Goal: Transaction & Acquisition: Download file/media

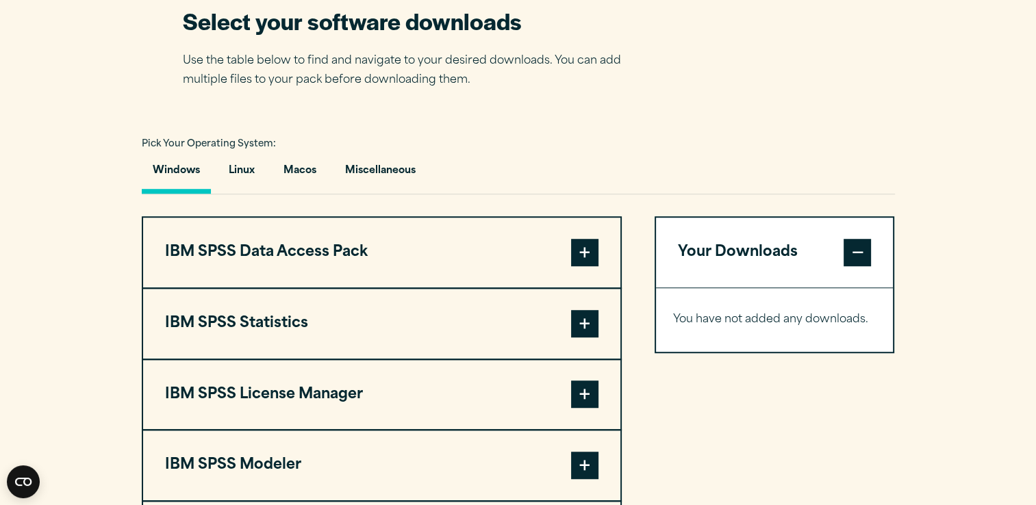
scroll to position [898, 0]
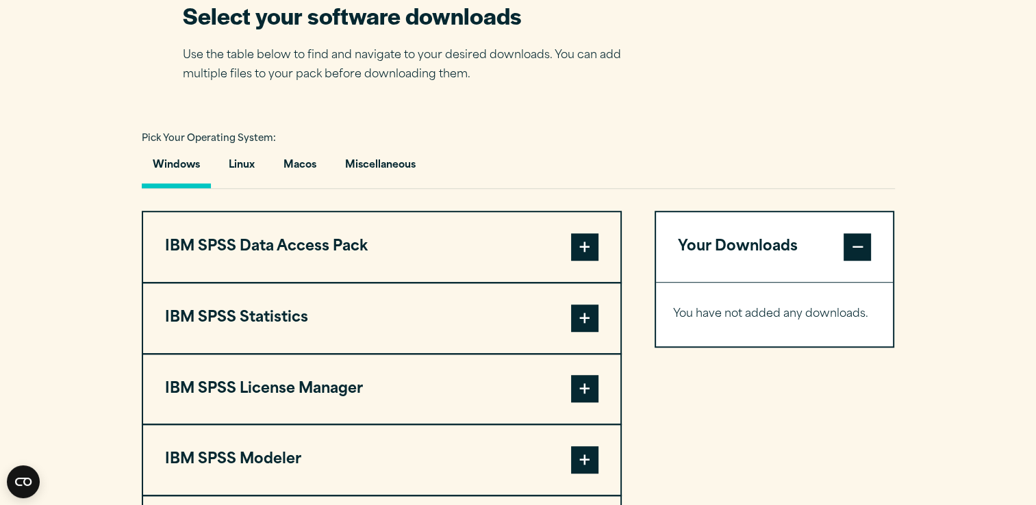
click at [589, 314] on span at bounding box center [584, 318] width 27 height 27
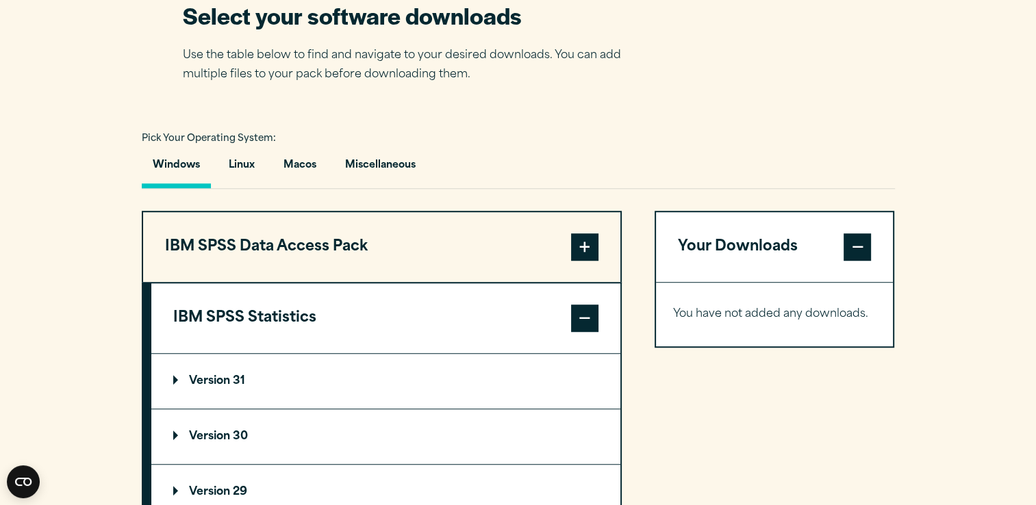
click at [224, 431] on p "Version 30" at bounding box center [210, 436] width 75 height 11
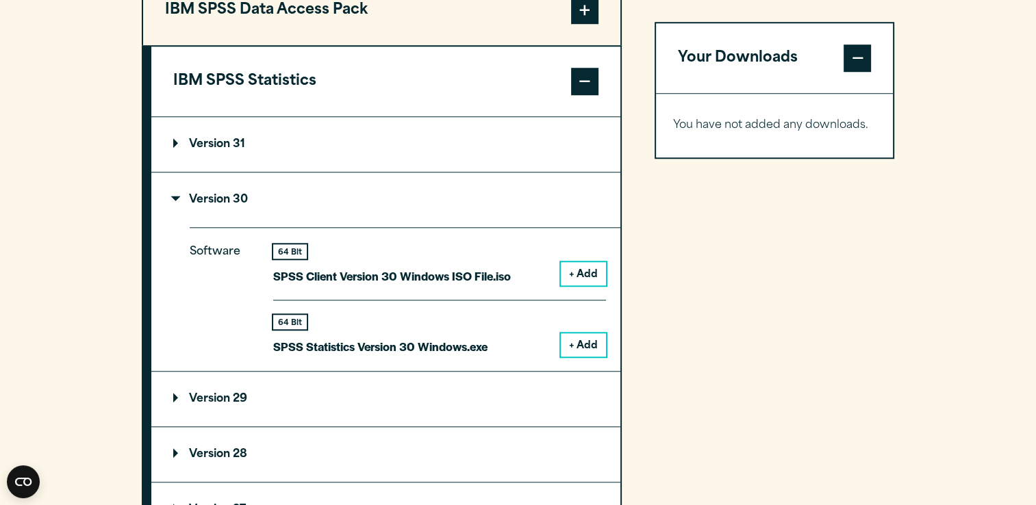
scroll to position [1139, 0]
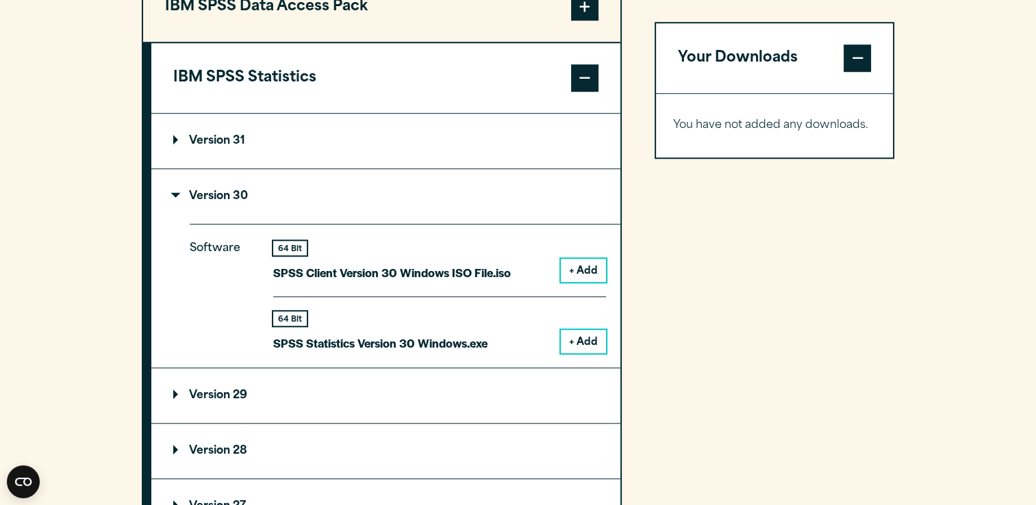
click at [583, 267] on button "+ Add" at bounding box center [583, 270] width 45 height 23
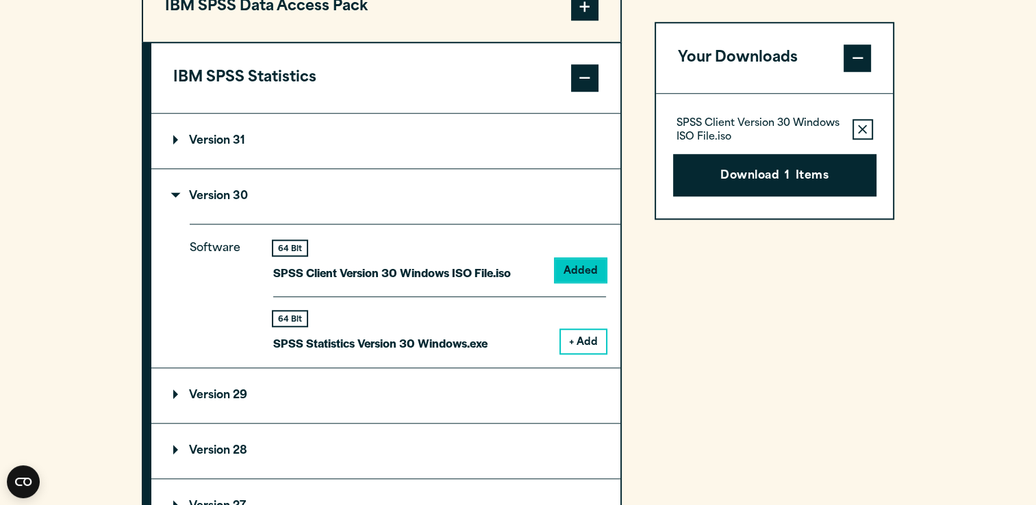
click at [583, 338] on button "+ Add" at bounding box center [583, 341] width 45 height 23
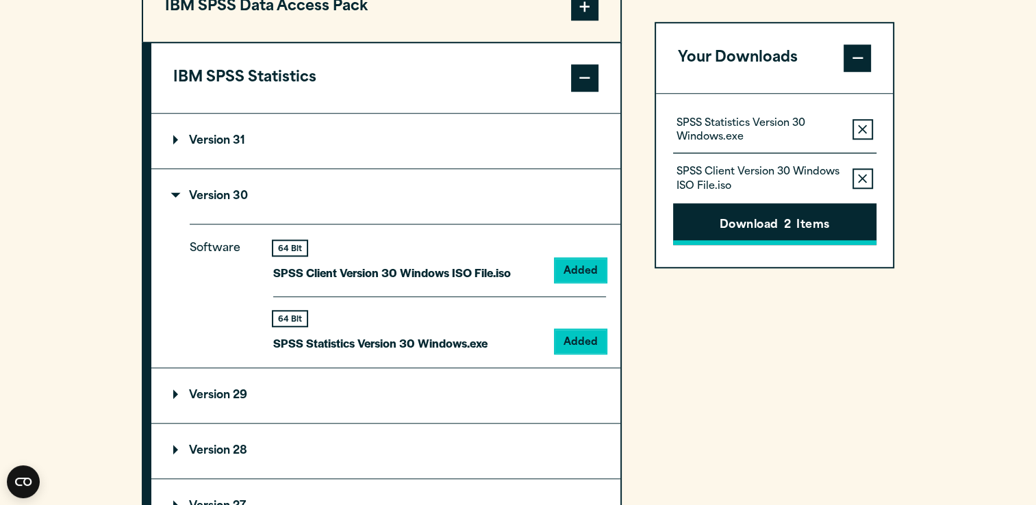
click at [767, 221] on button "Download 2 Items" at bounding box center [774, 224] width 203 height 42
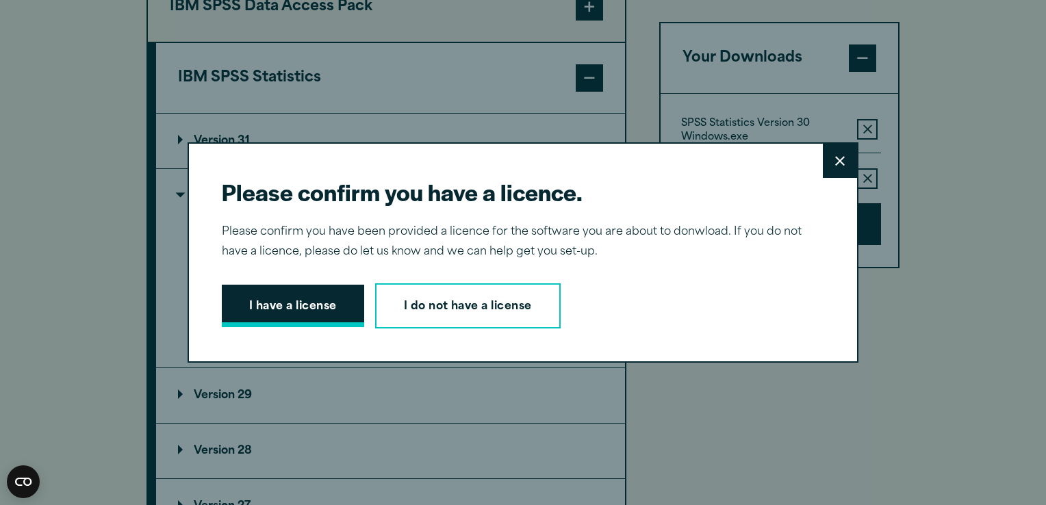
click at [312, 311] on button "I have a license" at bounding box center [293, 306] width 142 height 42
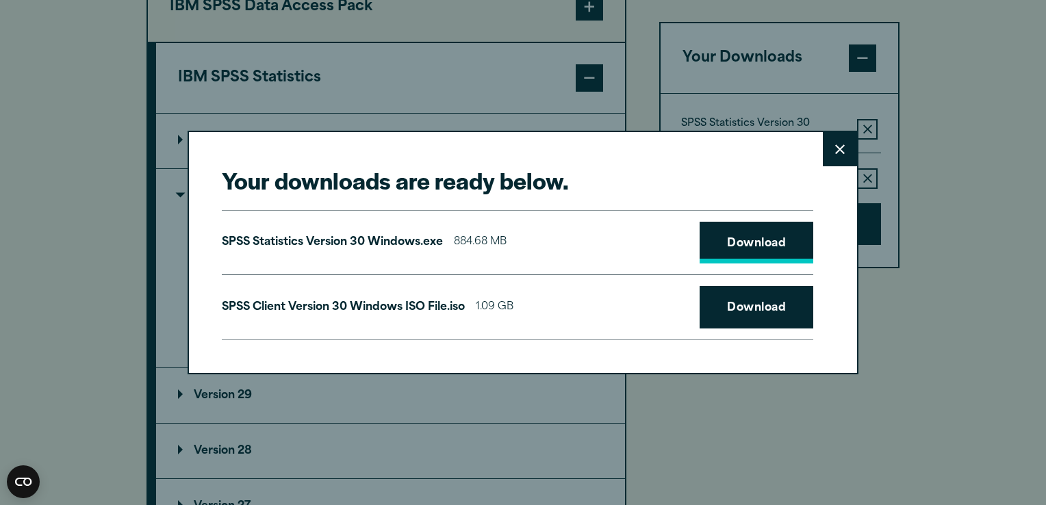
click at [757, 253] on link "Download" at bounding box center [757, 243] width 114 height 42
click at [753, 305] on link "Download" at bounding box center [757, 307] width 114 height 42
click at [836, 151] on icon at bounding box center [840, 149] width 10 height 10
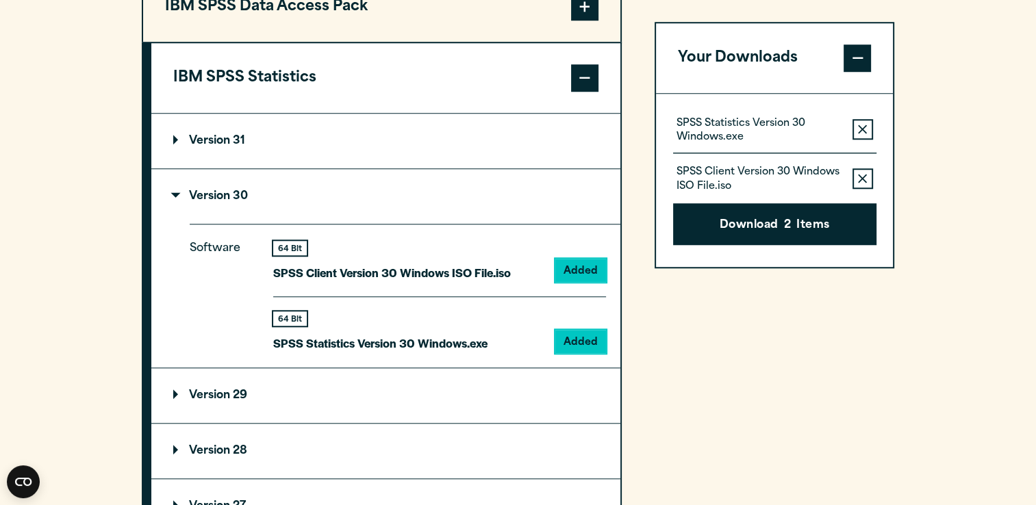
click at [264, 145] on summary "Version 31" at bounding box center [385, 141] width 469 height 55
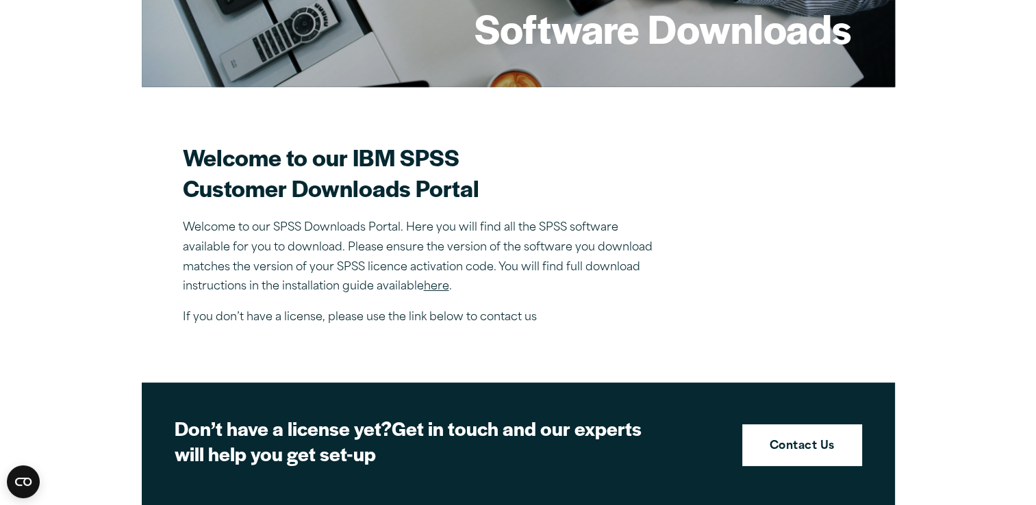
scroll to position [319, 0]
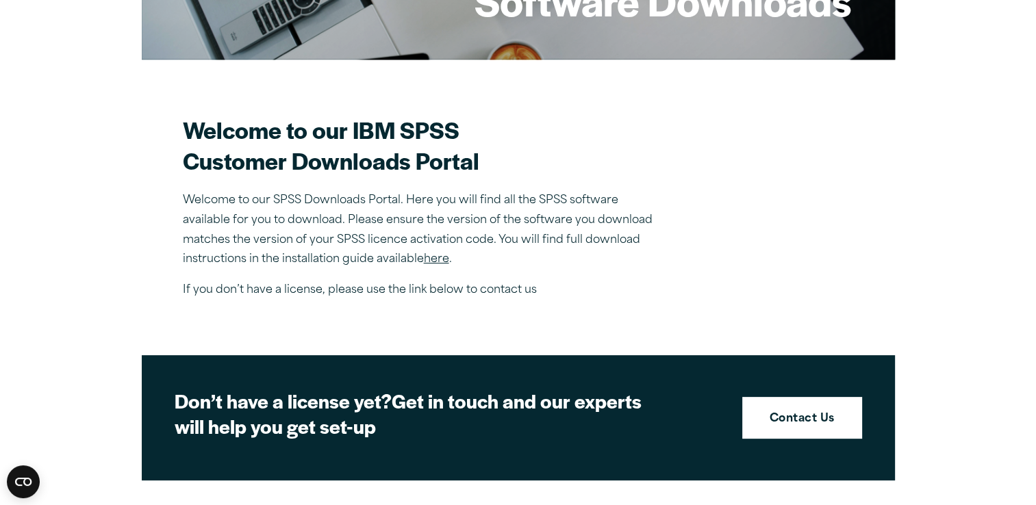
click at [436, 262] on link "here" at bounding box center [436, 259] width 25 height 11
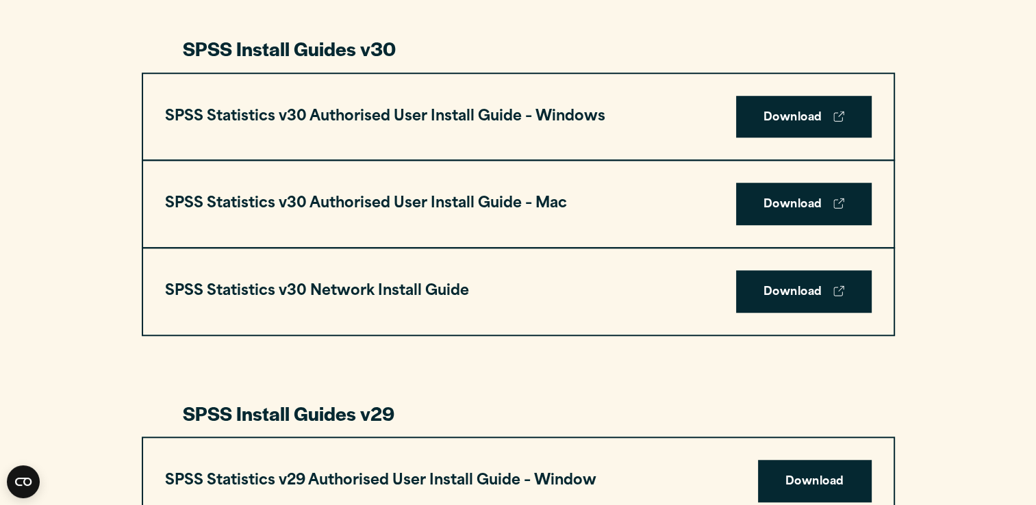
scroll to position [1010, 0]
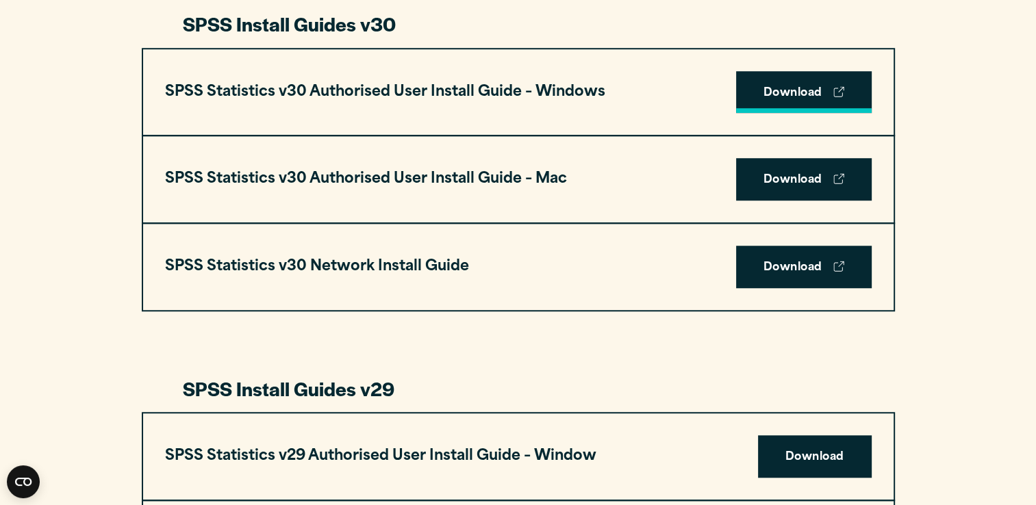
click at [803, 89] on link "Download" at bounding box center [804, 92] width 136 height 42
click at [808, 88] on link "Download" at bounding box center [804, 92] width 136 height 42
